Goal: Task Accomplishment & Management: Manage account settings

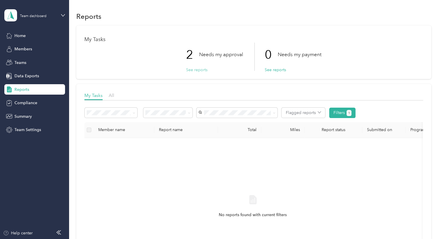
click at [199, 68] on button "See reports" at bounding box center [196, 70] width 21 height 6
click at [189, 70] on button "See reports" at bounding box center [196, 70] width 21 height 6
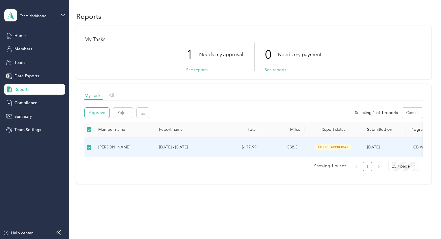
click at [100, 111] on button "Approve" at bounding box center [97, 112] width 25 height 10
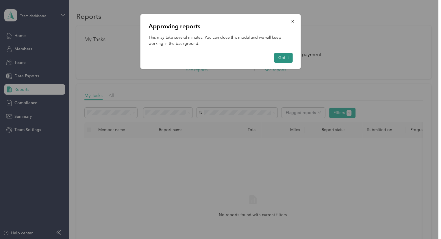
click at [284, 56] on button "Got it" at bounding box center [283, 58] width 18 height 10
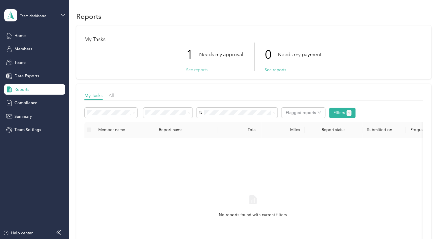
click at [196, 70] on button "See reports" at bounding box center [196, 70] width 21 height 6
click at [198, 70] on button "See reports" at bounding box center [196, 70] width 21 height 6
click at [106, 209] on div "No reports found with current filters" at bounding box center [253, 210] width 328 height 137
click at [188, 70] on button "See reports" at bounding box center [196, 70] width 21 height 6
click at [200, 70] on button "See reports" at bounding box center [196, 70] width 21 height 6
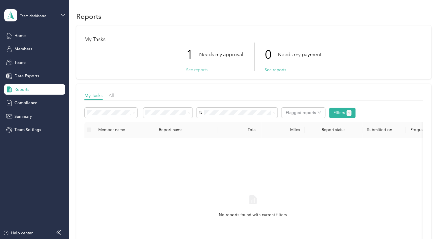
click at [198, 70] on button "See reports" at bounding box center [196, 70] width 21 height 6
click at [189, 70] on button "See reports" at bounding box center [196, 70] width 21 height 6
click at [203, 70] on button "See reports" at bounding box center [196, 70] width 21 height 6
click at [190, 68] on button "See reports" at bounding box center [196, 70] width 21 height 6
click at [111, 94] on span "All" at bounding box center [111, 94] width 5 height 5
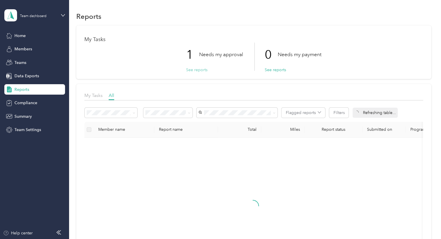
click at [189, 70] on button "See reports" at bounding box center [196, 70] width 21 height 6
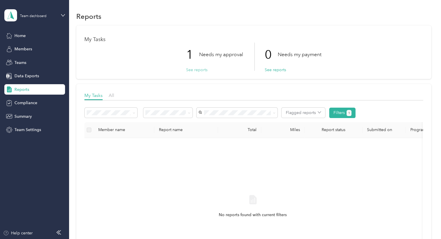
click at [196, 71] on button "See reports" at bounding box center [196, 70] width 21 height 6
